Goal: Information Seeking & Learning: Learn about a topic

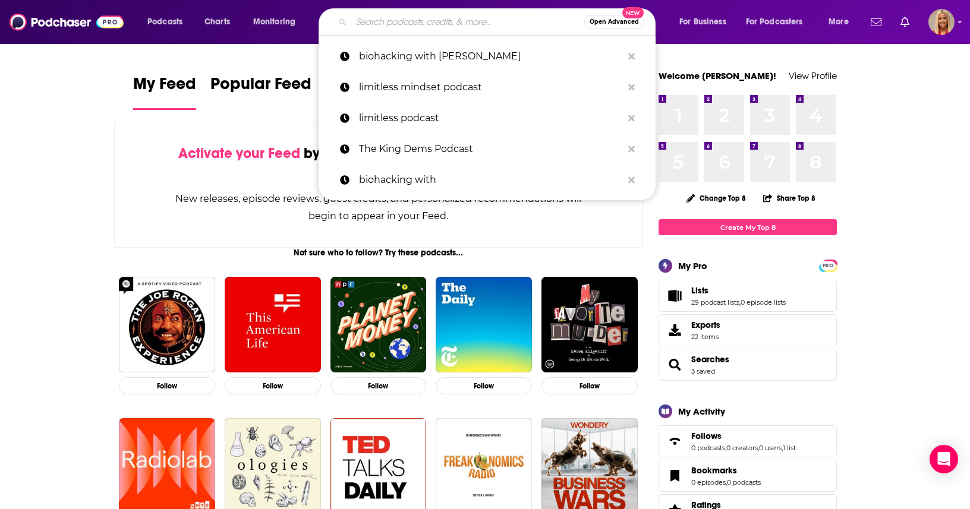
click at [394, 23] on input "Search podcasts, credits, & more..." at bounding box center [467, 21] width 233 height 19
paste input "the Epic Success Podcast"
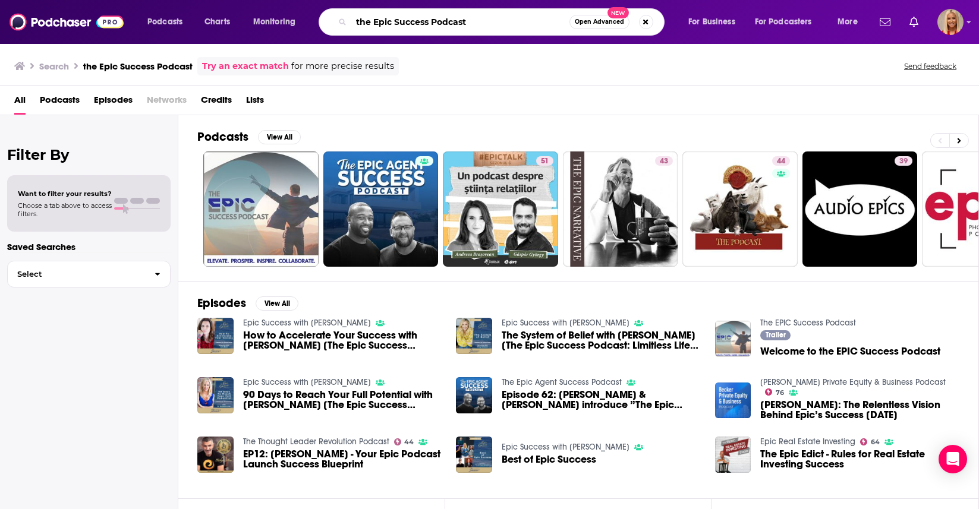
click at [472, 15] on input "the Epic Success Podcast" at bounding box center [460, 21] width 218 height 19
click at [477, 20] on input "the Epic Success Podcast" at bounding box center [460, 21] width 218 height 19
type input "the Epic Success Podcast with [PERSON_NAME]"
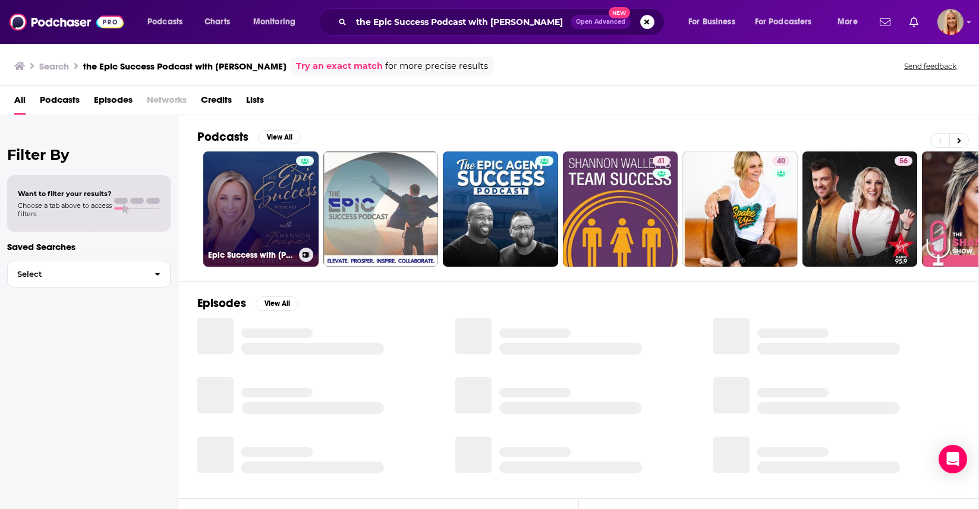
click at [257, 210] on link "Epic Success with [PERSON_NAME]" at bounding box center [260, 209] width 115 height 115
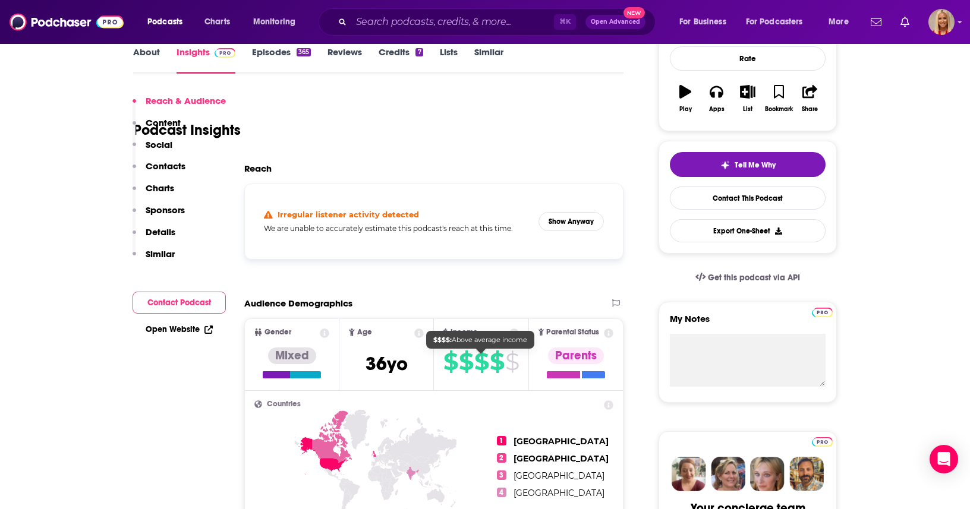
scroll to position [250, 0]
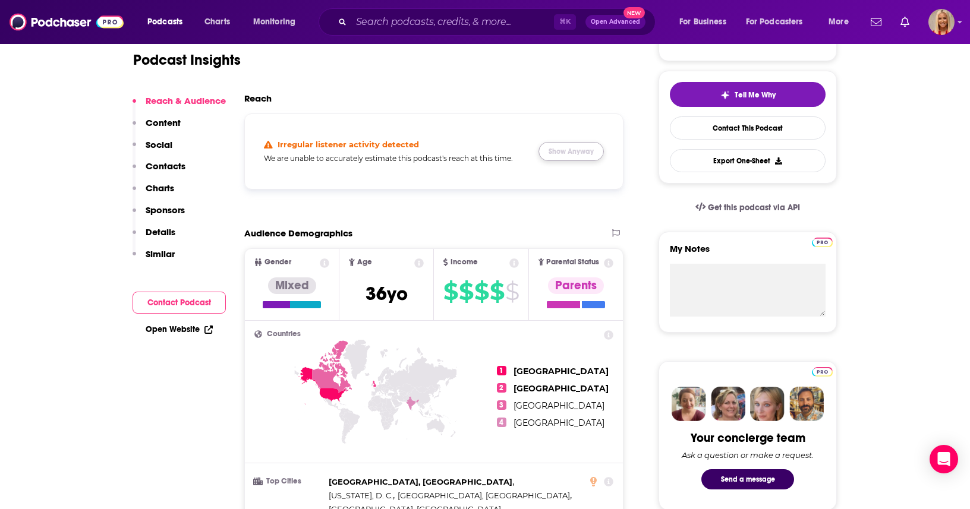
click at [585, 152] on button "Show Anyway" at bounding box center [570, 151] width 65 height 19
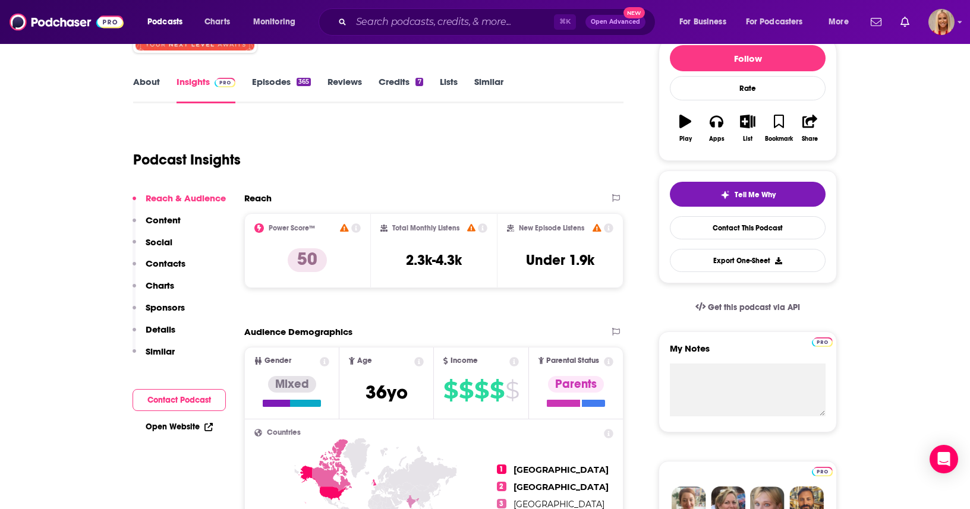
scroll to position [150, 0]
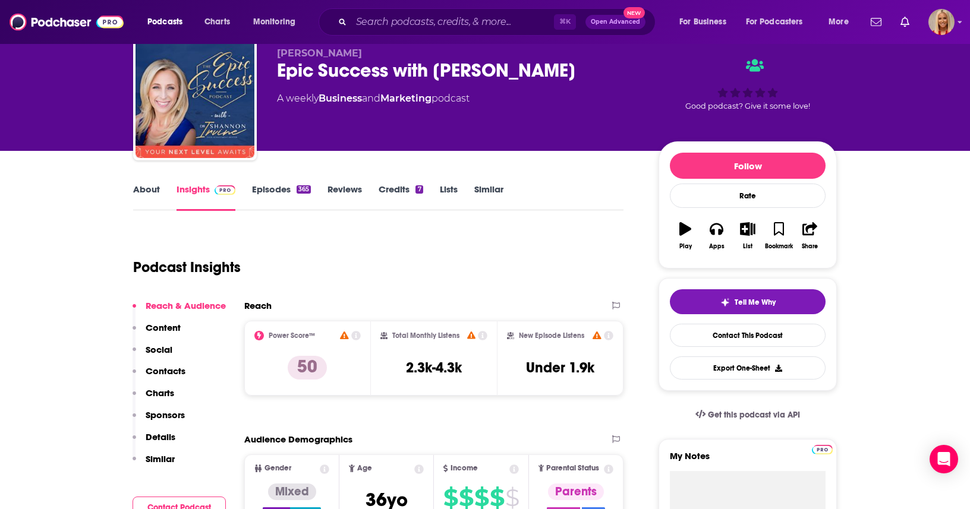
scroll to position [220, 0]
